Goal: Information Seeking & Learning: Learn about a topic

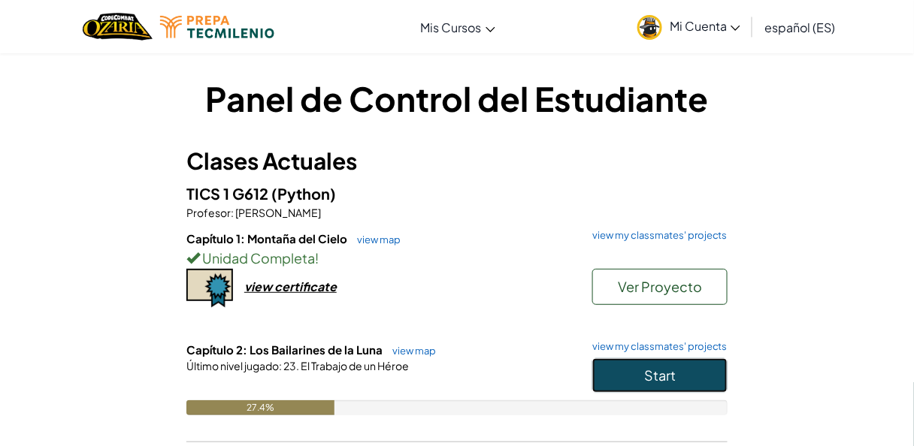
click at [659, 374] on span "Start" at bounding box center [660, 375] width 32 height 17
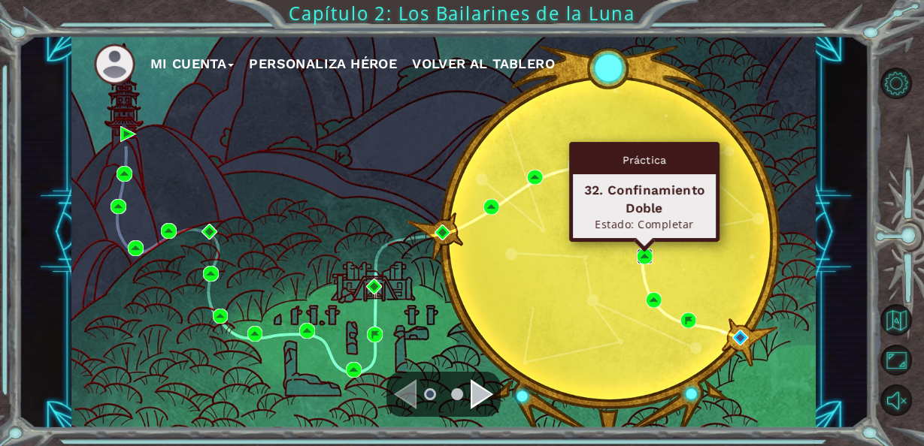
click at [640, 260] on img at bounding box center [645, 257] width 16 height 16
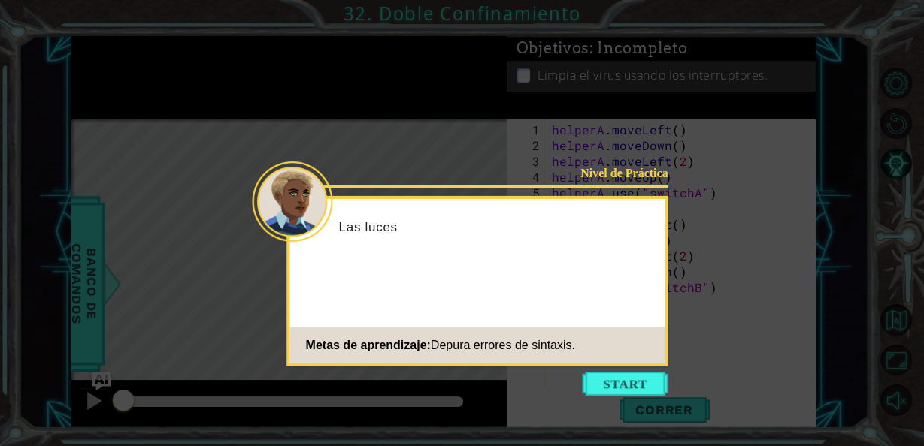
click at [644, 392] on button "Start" at bounding box center [626, 384] width 86 height 24
click at [607, 388] on button "Start" at bounding box center [626, 384] width 86 height 24
